Goal: Task Accomplishment & Management: Use online tool/utility

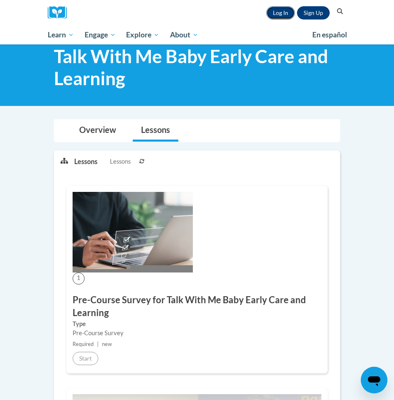
click at [284, 13] on link "Log In" at bounding box center [280, 12] width 29 height 13
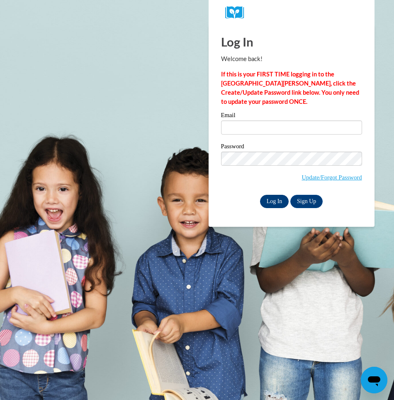
type input "ralphsius@yahoo.com"
click at [275, 202] on input "Log In" at bounding box center [274, 201] width 29 height 13
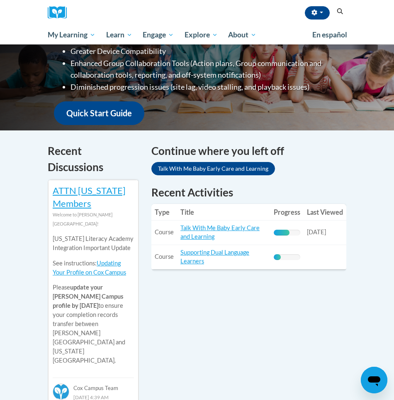
scroll to position [212, 0]
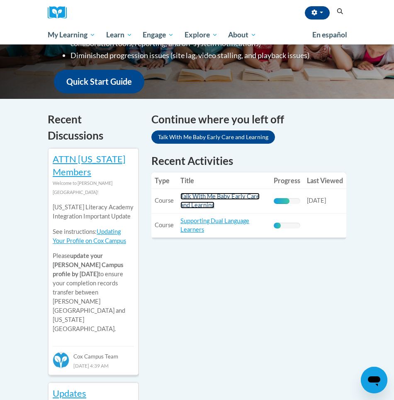
click at [210, 202] on link "Talk With Me Baby Early Care and Learning" at bounding box center [219, 201] width 79 height 16
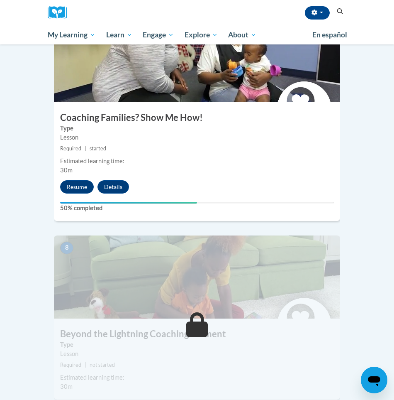
scroll to position [1560, 0]
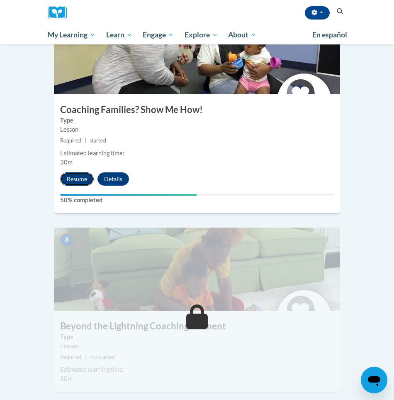
click at [79, 172] on button "Resume" at bounding box center [77, 178] width 34 height 13
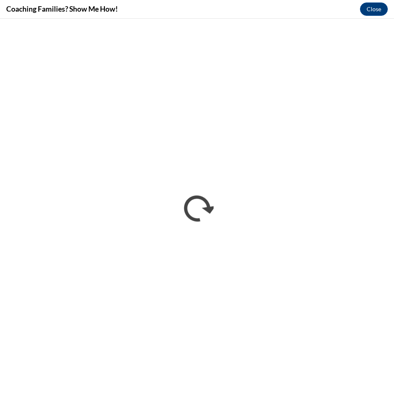
scroll to position [0, 0]
